Goal: Check status: Check status

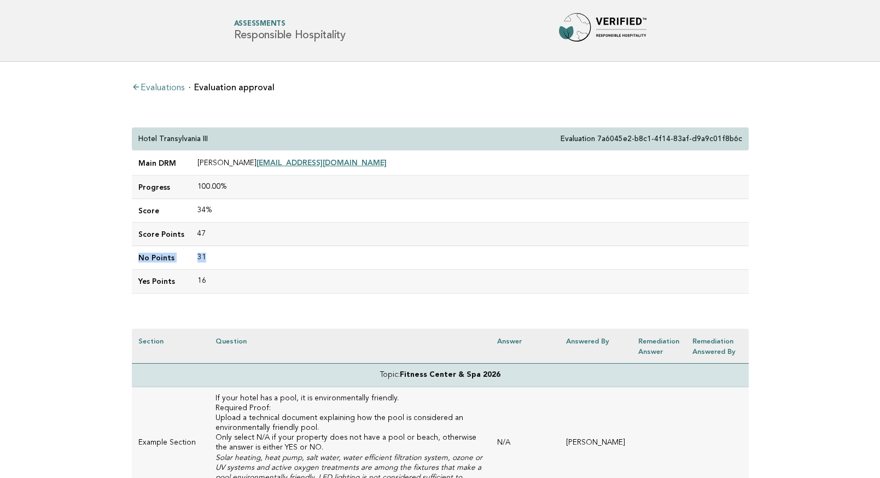
click at [168, 88] on link "Evaluations" at bounding box center [158, 88] width 53 height 9
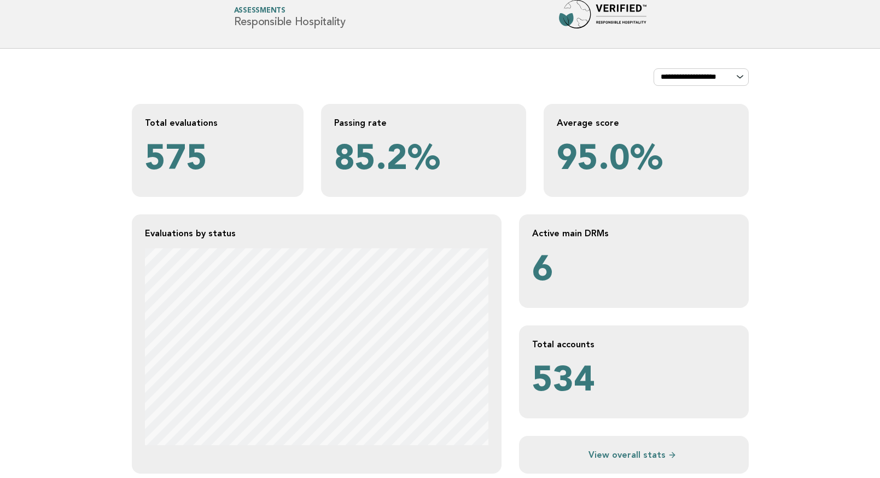
scroll to position [9, 0]
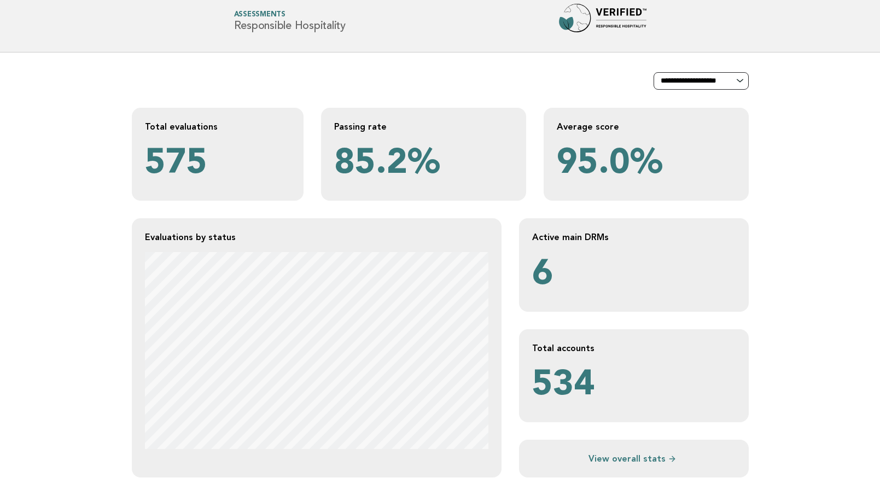
click at [714, 79] on select "**********" at bounding box center [701, 81] width 95 height 18
click at [654, 72] on select "**********" at bounding box center [701, 81] width 95 height 18
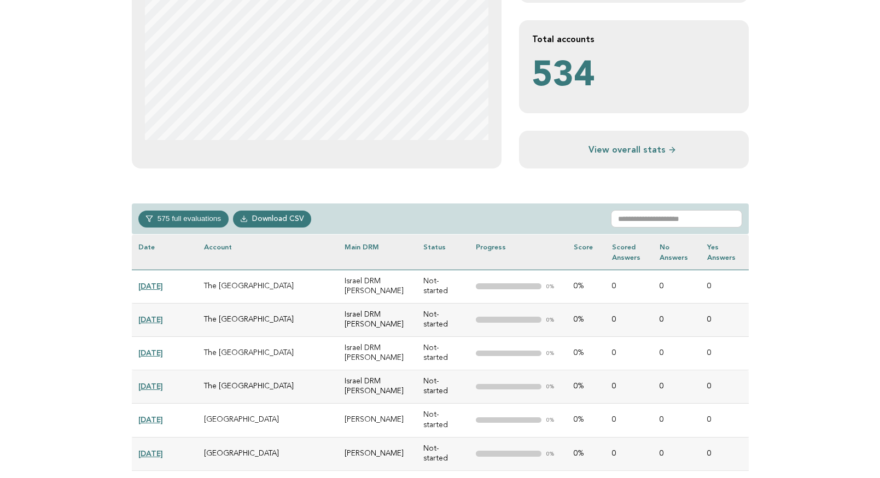
scroll to position [319, 0]
click at [681, 222] on input "text" at bounding box center [676, 219] width 131 height 18
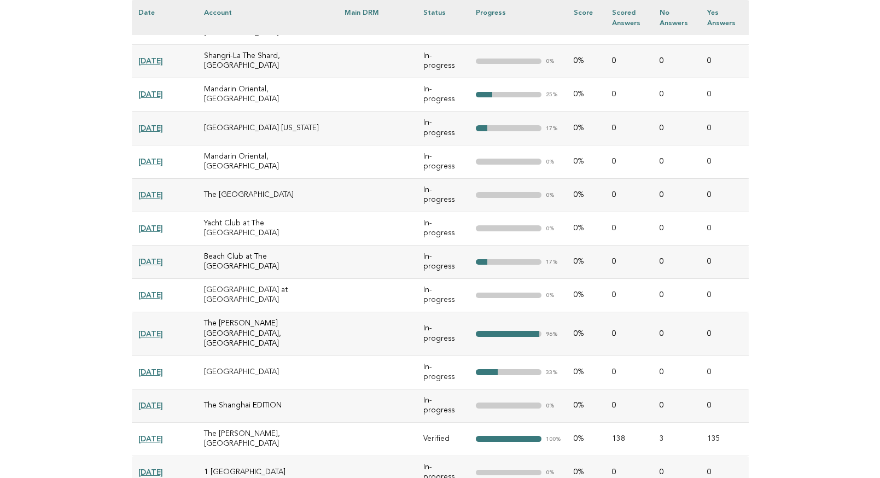
scroll to position [1059, 0]
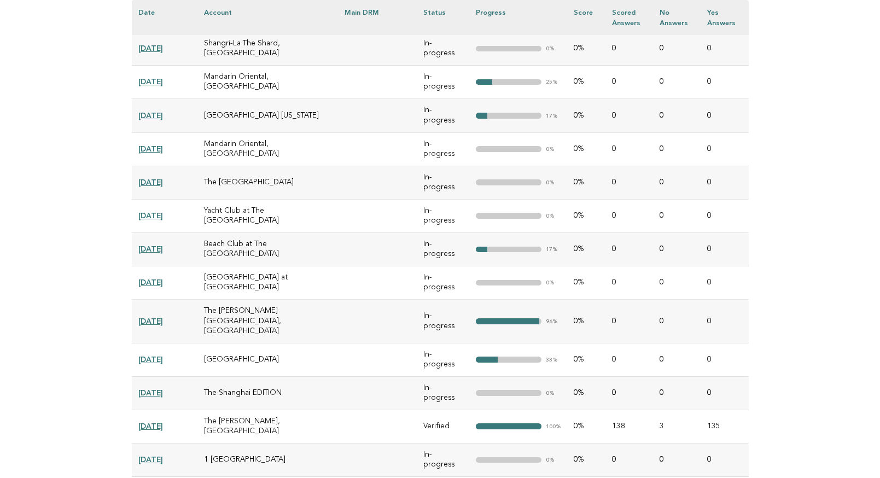
click at [155, 317] on link "2025-03-27" at bounding box center [150, 321] width 25 height 9
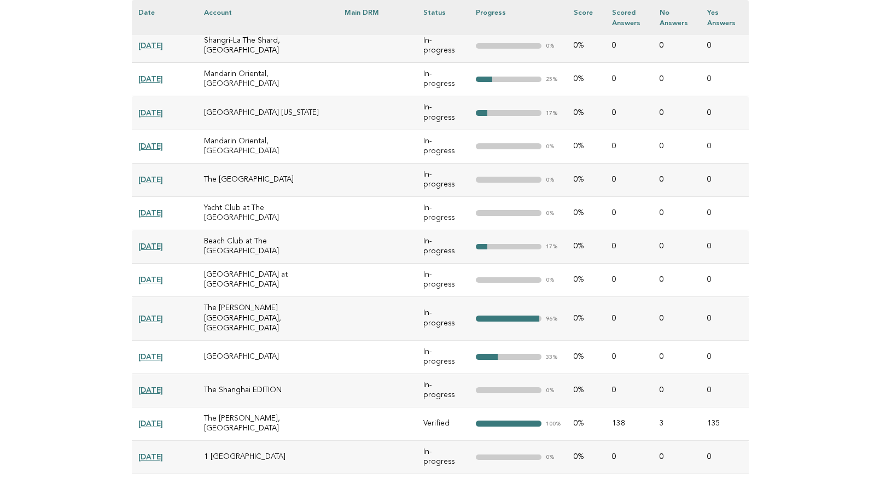
scroll to position [1059, 0]
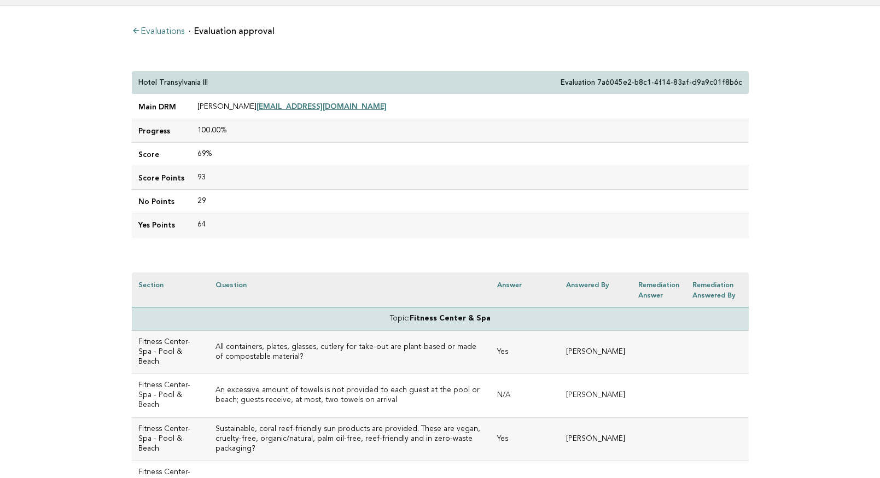
scroll to position [64, 0]
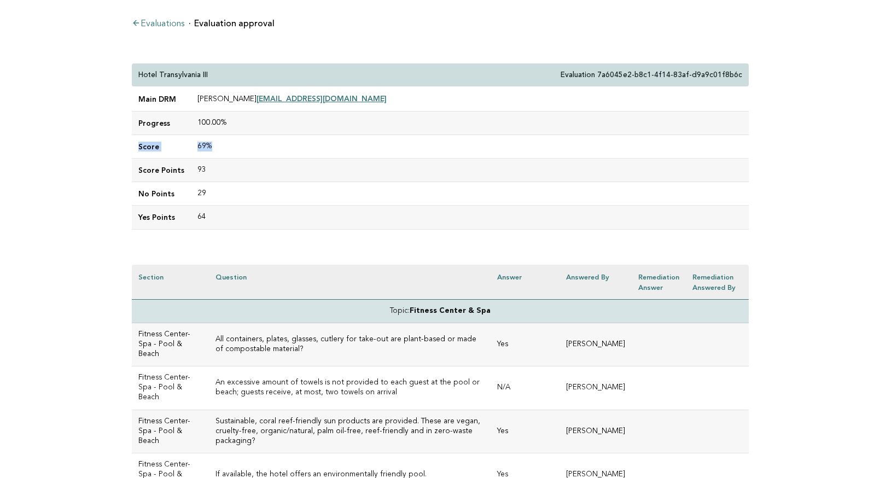
drag, startPoint x: 137, startPoint y: 144, endPoint x: 224, endPoint y: 145, distance: 87.0
click at [224, 145] on tr "Score 69%" at bounding box center [440, 147] width 617 height 24
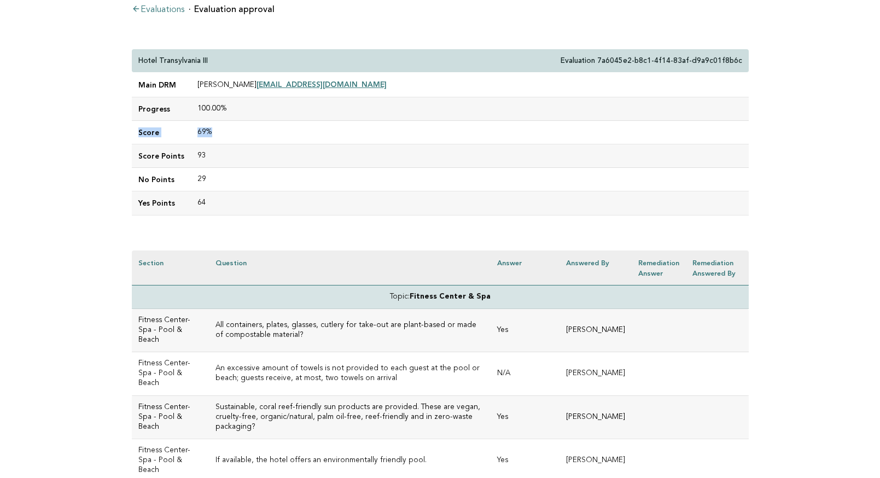
scroll to position [98, 0]
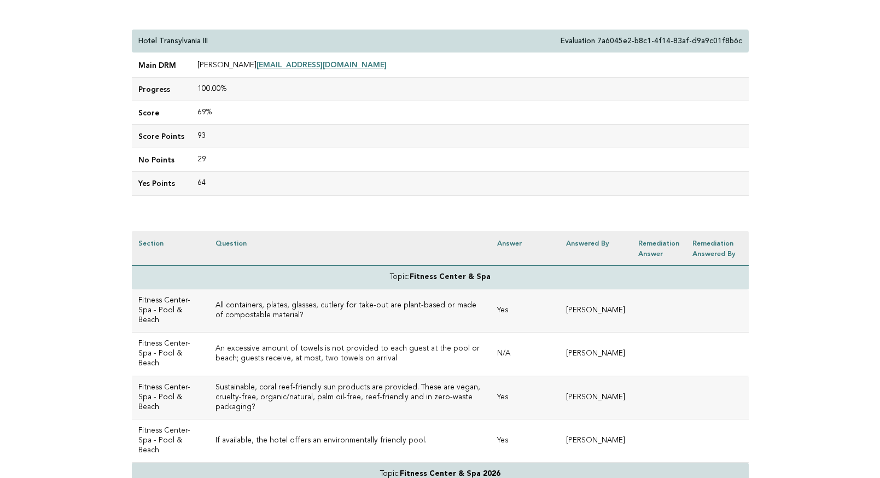
click at [207, 117] on td "69%" at bounding box center [470, 113] width 558 height 24
drag, startPoint x: 195, startPoint y: 111, endPoint x: 229, endPoint y: 114, distance: 34.1
click at [229, 114] on td "69%" at bounding box center [470, 113] width 558 height 24
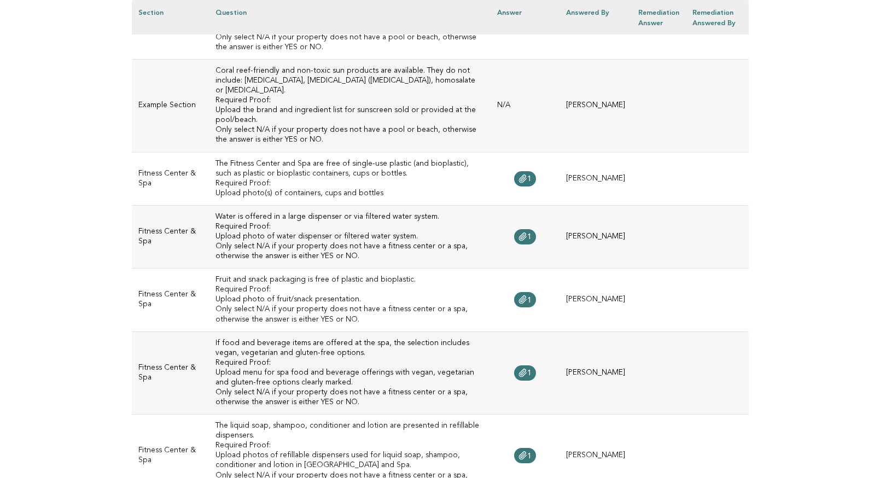
scroll to position [794, 0]
click at [527, 174] on icon at bounding box center [523, 178] width 9 height 9
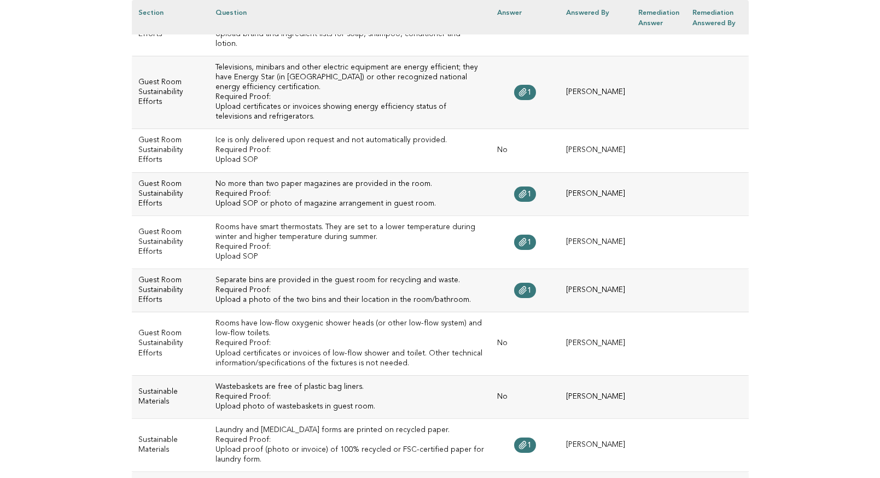
scroll to position [6184, 0]
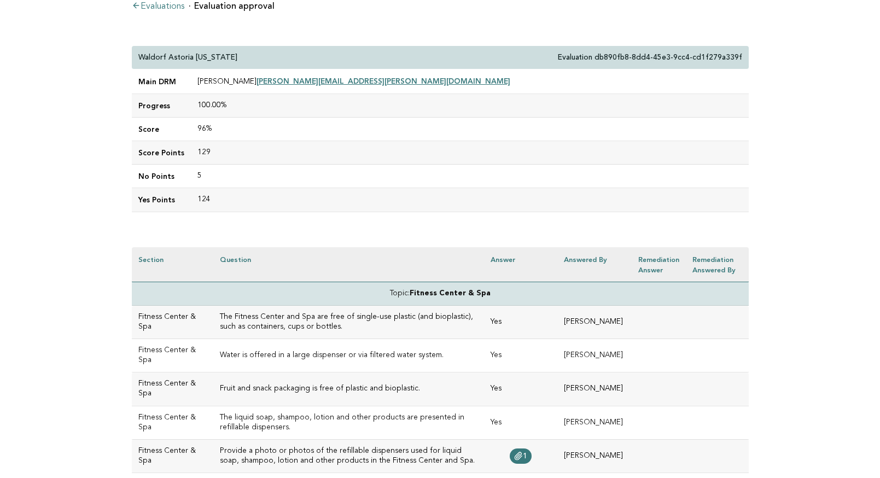
scroll to position [79, 0]
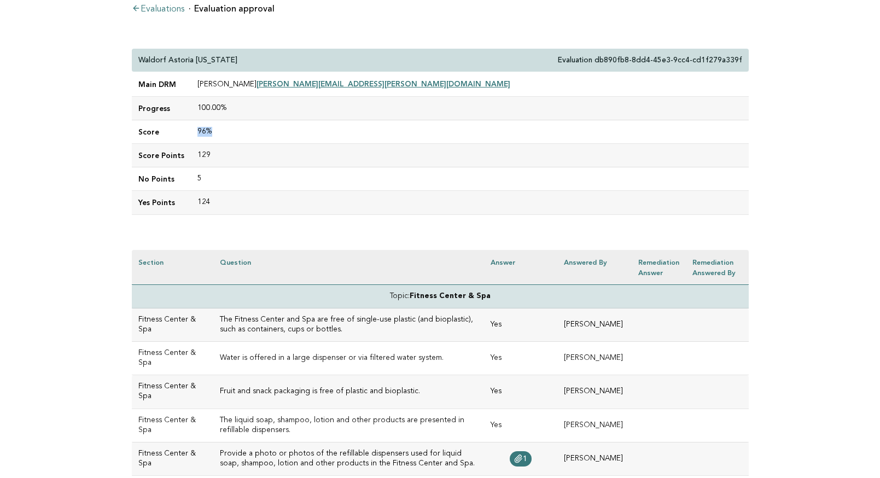
drag, startPoint x: 194, startPoint y: 126, endPoint x: 212, endPoint y: 127, distance: 18.1
click at [212, 127] on td "96%" at bounding box center [470, 132] width 558 height 24
